Goal: Complete application form

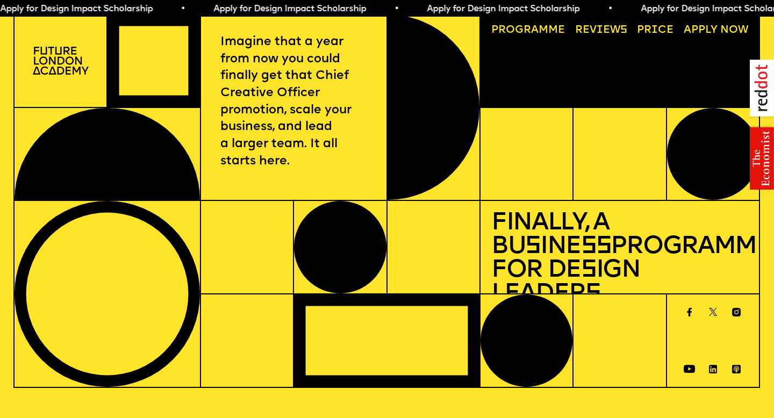
click at [141, 158] on div at bounding box center [107, 154] width 185 height 92
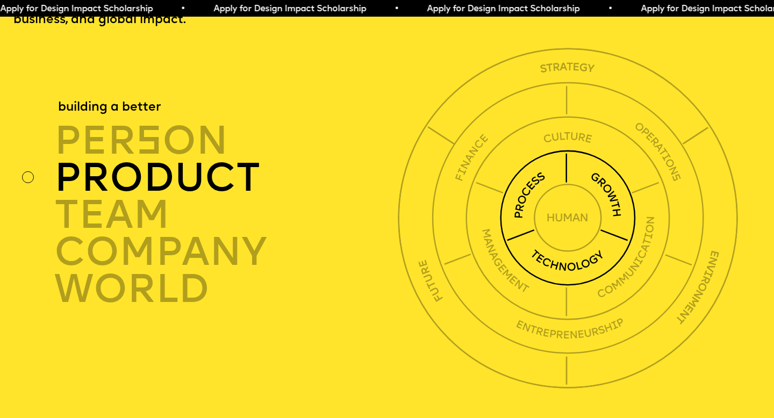
scroll to position [2737, 0]
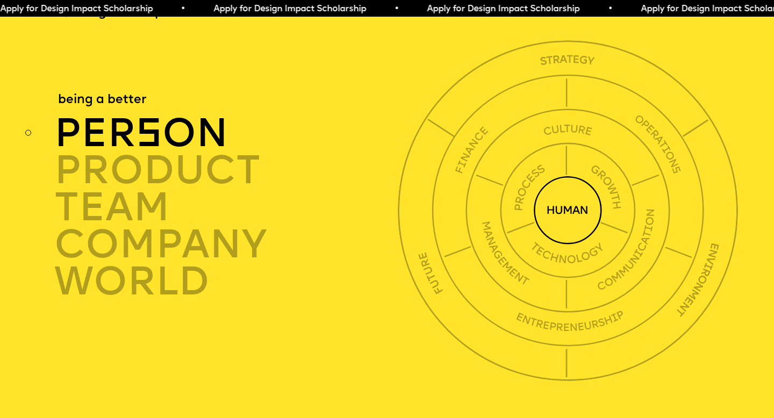
click at [156, 127] on span "s" at bounding box center [149, 136] width 26 height 40
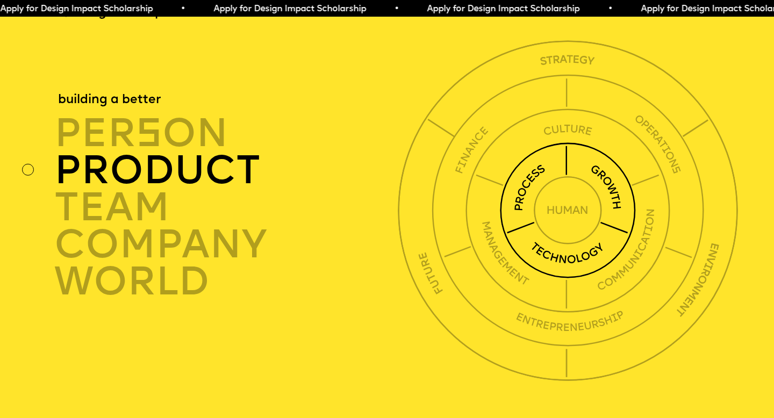
click at [160, 153] on div "product" at bounding box center [228, 170] width 348 height 37
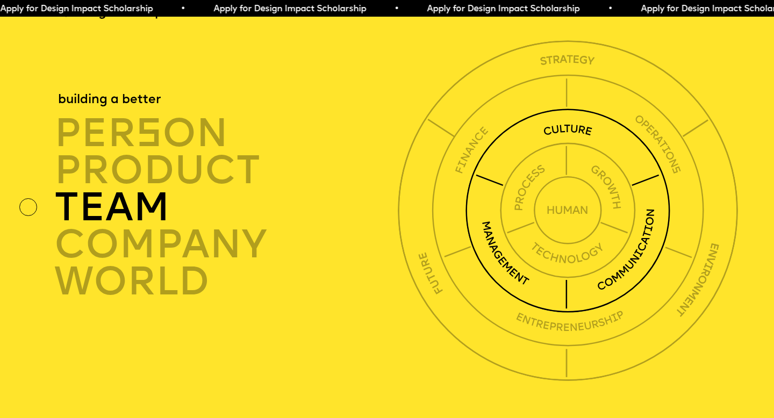
click at [152, 189] on div "TEAM" at bounding box center [228, 207] width 348 height 37
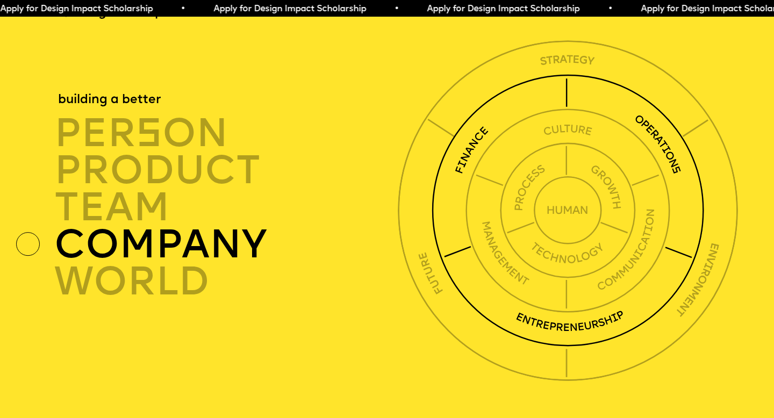
click at [159, 226] on div "company" at bounding box center [228, 244] width 348 height 37
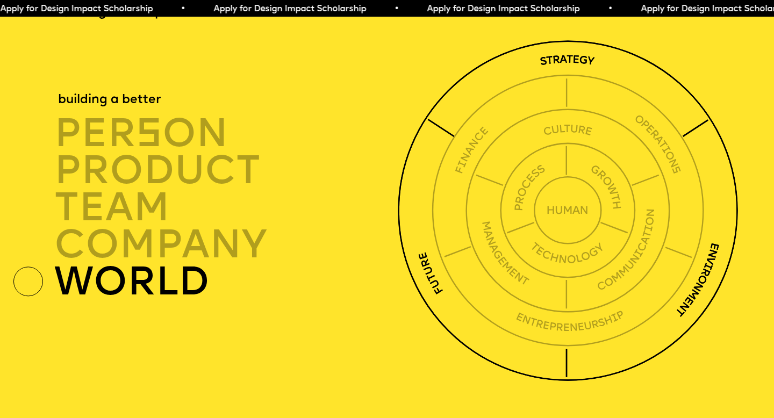
click at [159, 269] on div "world" at bounding box center [228, 281] width 348 height 37
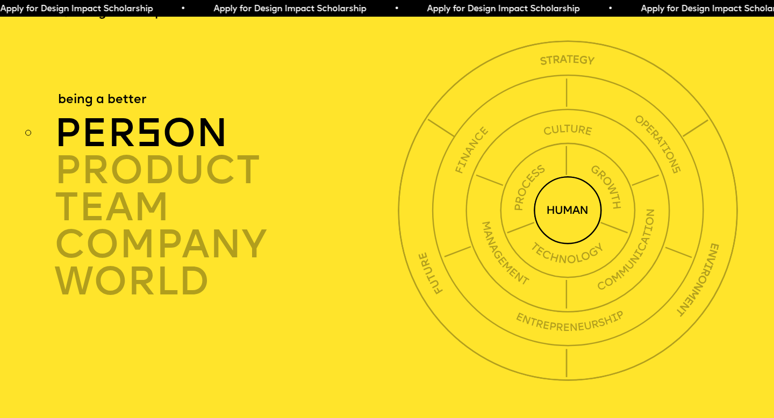
click at [553, 187] on img at bounding box center [568, 210] width 68 height 68
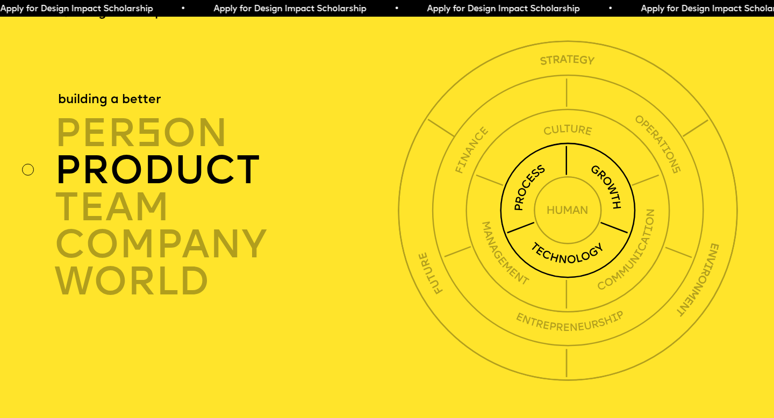
click at [517, 175] on img at bounding box center [568, 210] width 136 height 136
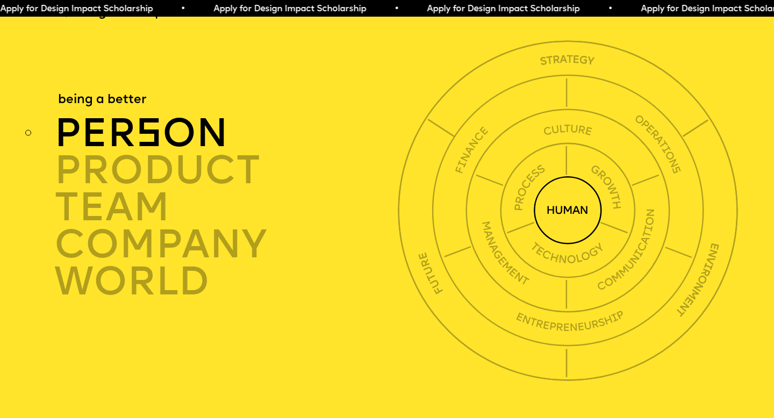
click at [116, 120] on div "per s on" at bounding box center [228, 133] width 348 height 37
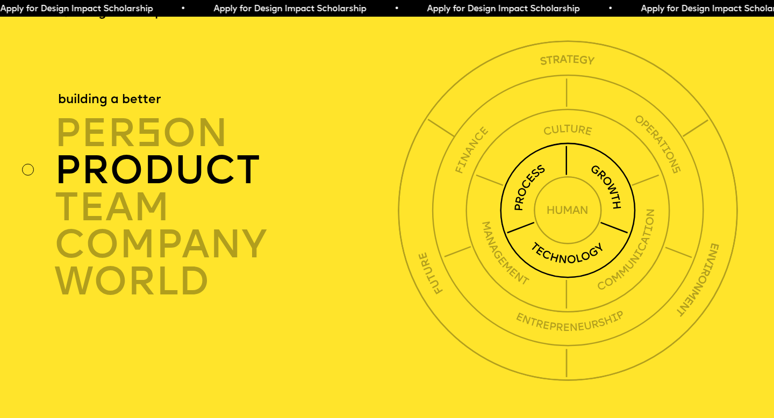
click at [126, 152] on div "product" at bounding box center [228, 170] width 348 height 37
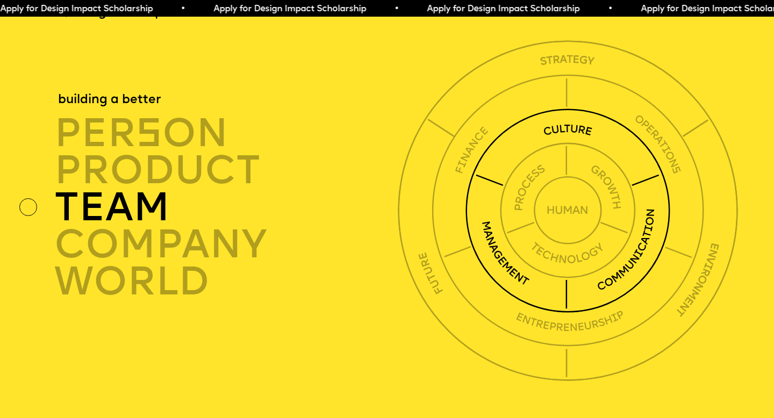
click at [133, 189] on div "TEAM" at bounding box center [228, 207] width 348 height 37
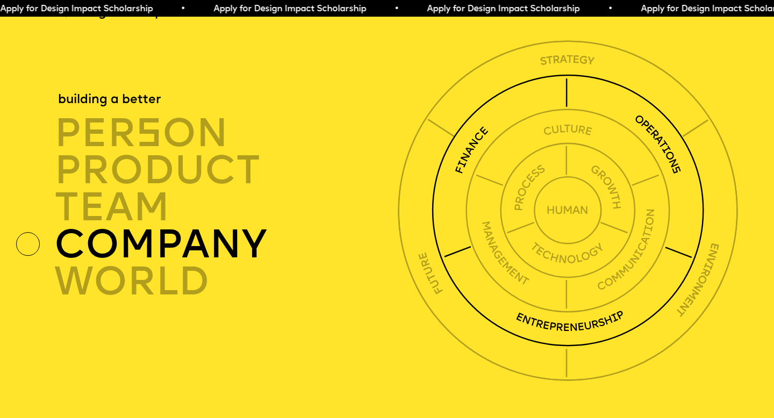
click at [151, 226] on div "company" at bounding box center [228, 244] width 348 height 37
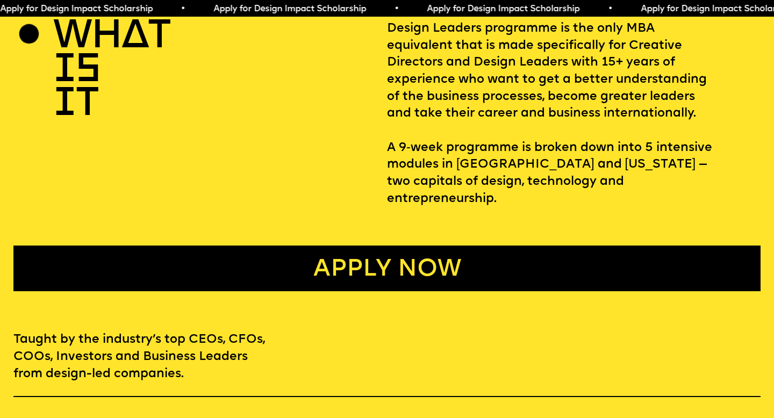
scroll to position [0, 0]
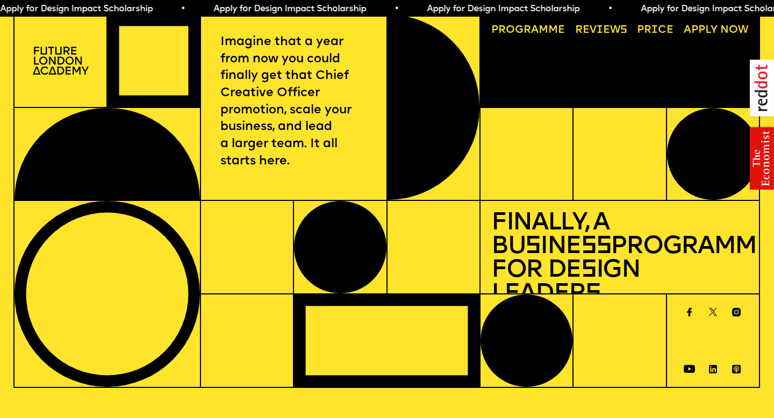
click at [707, 148] on div at bounding box center [713, 154] width 92 height 92
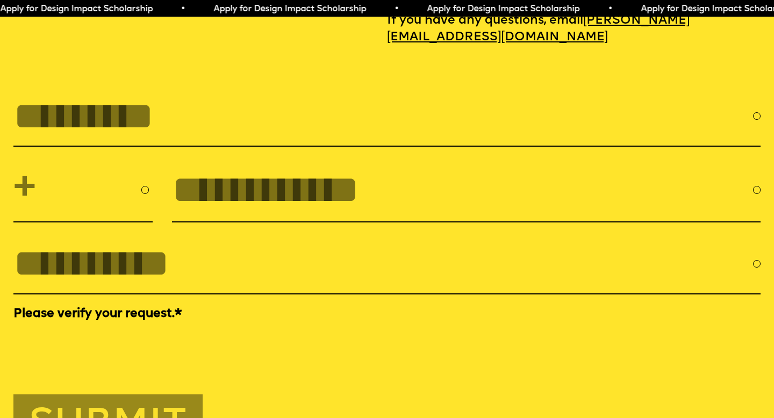
scroll to position [3514, 0]
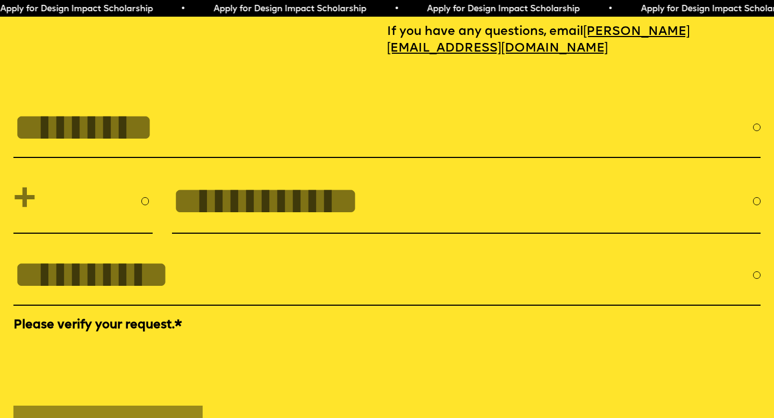
click at [355, 106] on input "FULL NAME" at bounding box center [383, 128] width 740 height 44
click at [359, 187] on input "tel" at bounding box center [462, 202] width 581 height 44
click at [255, 273] on input "EMAIL *" at bounding box center [383, 275] width 740 height 44
click at [294, 317] on label "Please verify your request. *" at bounding box center [386, 325] width 747 height 17
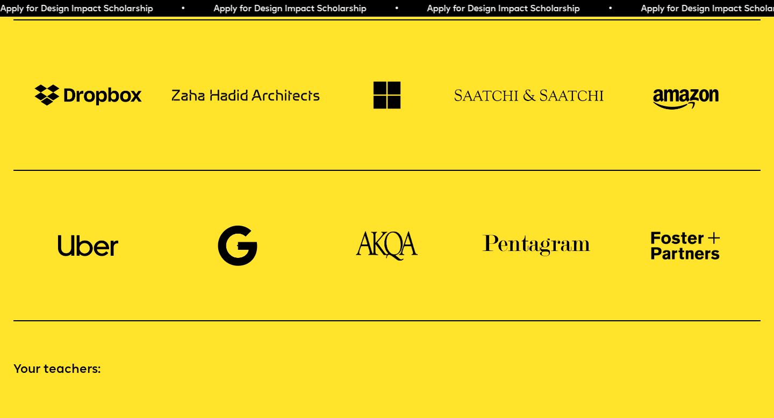
scroll to position [890, 0]
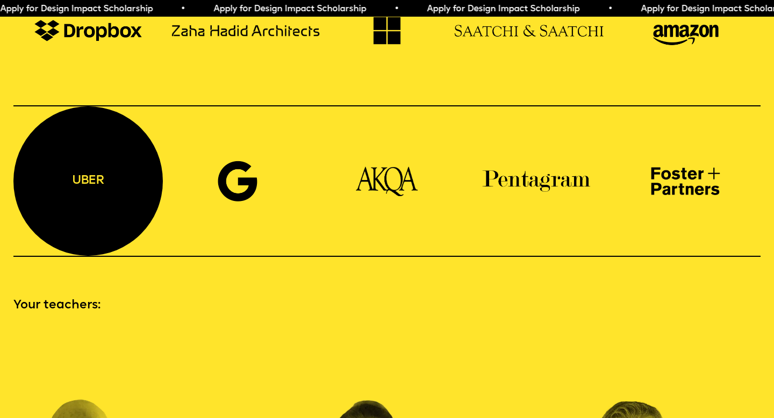
click at [40, 138] on div "uber" at bounding box center [87, 180] width 149 height 149
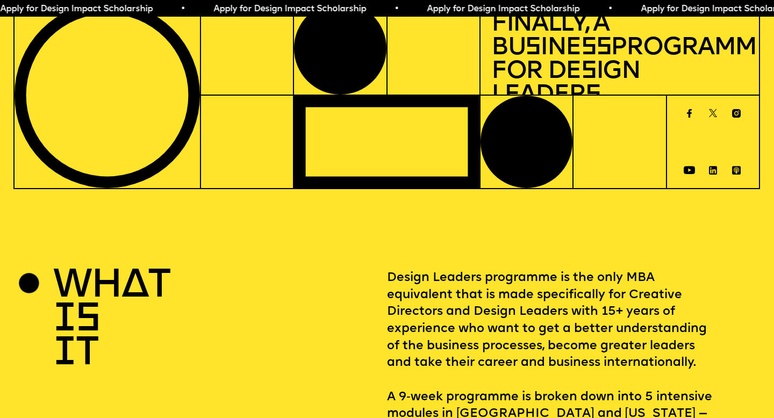
scroll to position [0, 0]
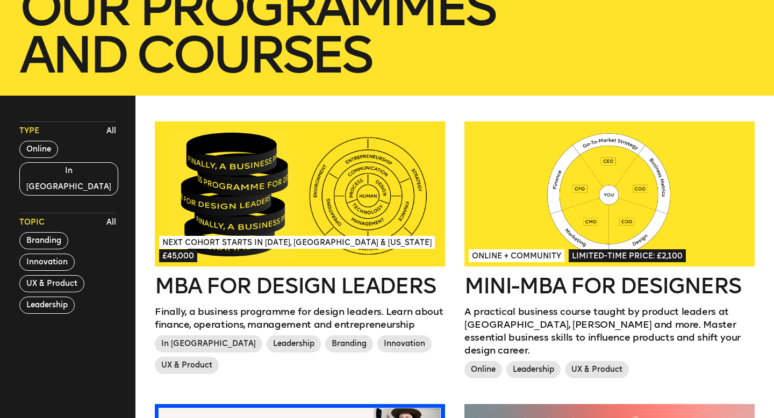
scroll to position [166, 0]
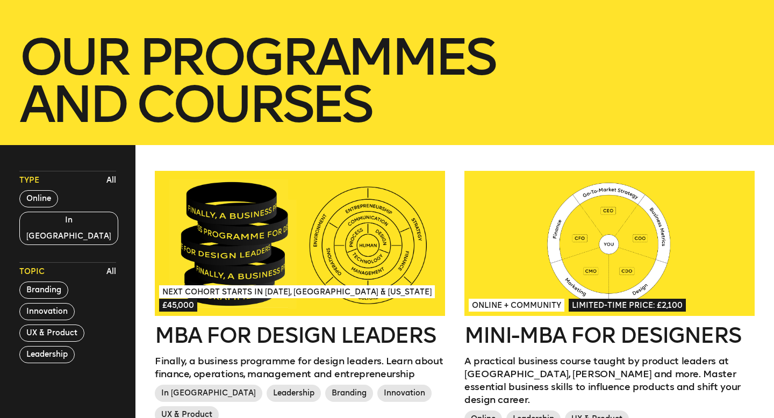
click at [275, 243] on div at bounding box center [300, 243] width 290 height 145
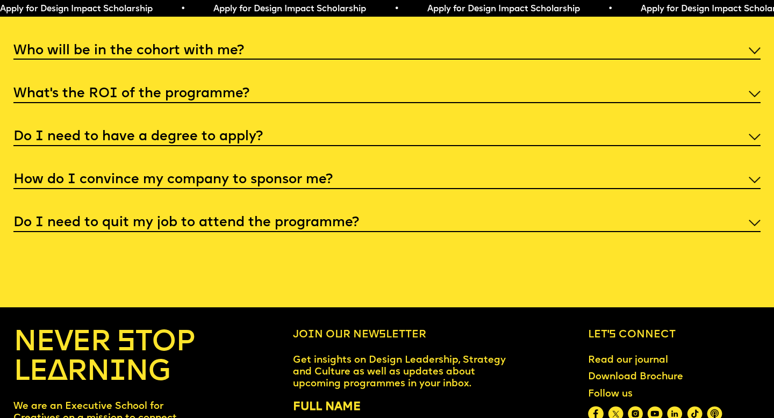
scroll to position [4119, 0]
